Goal: Information Seeking & Learning: Learn about a topic

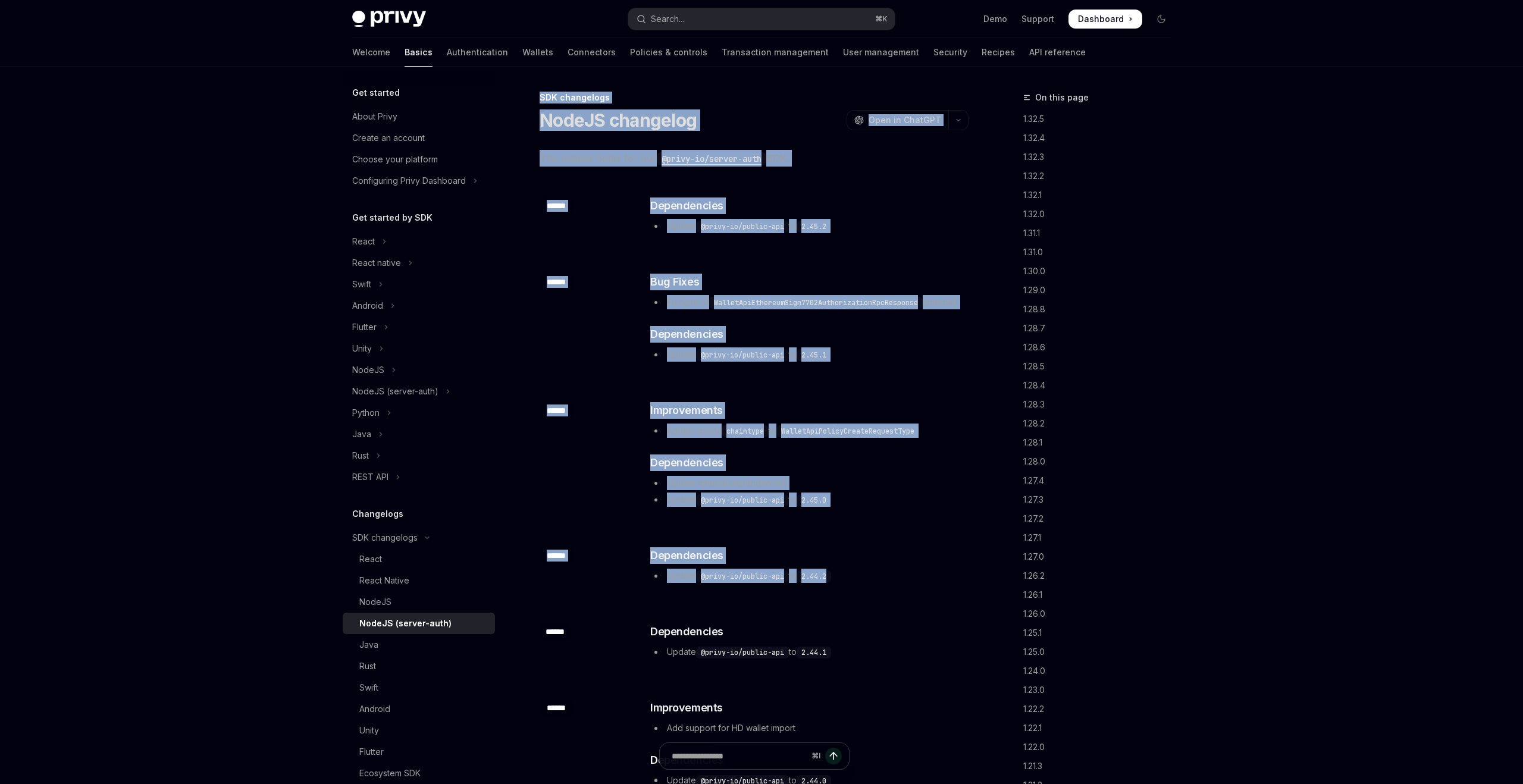
drag, startPoint x: 517, startPoint y: 77, endPoint x: 860, endPoint y: 635, distance: 655.0
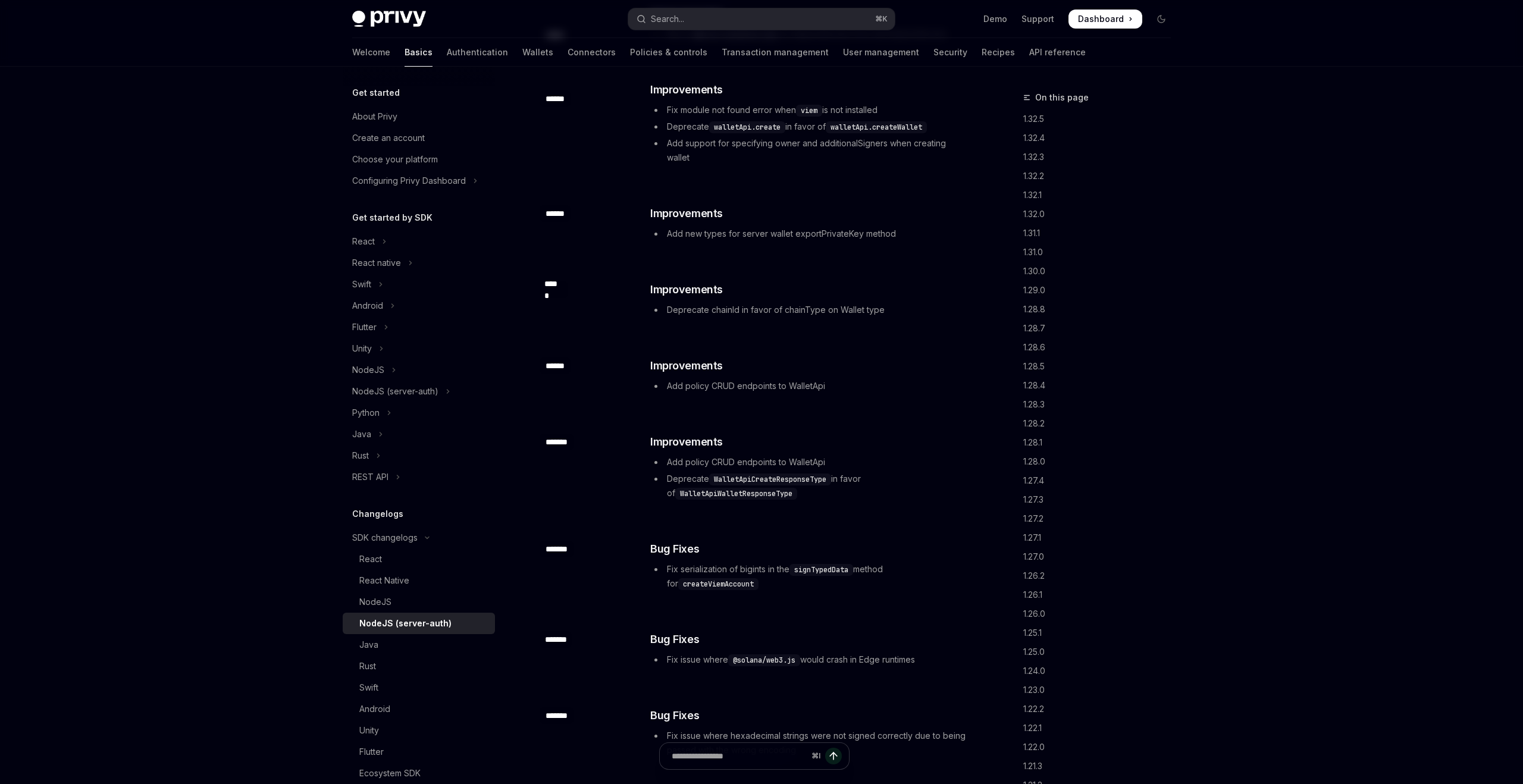
scroll to position [4171, 0]
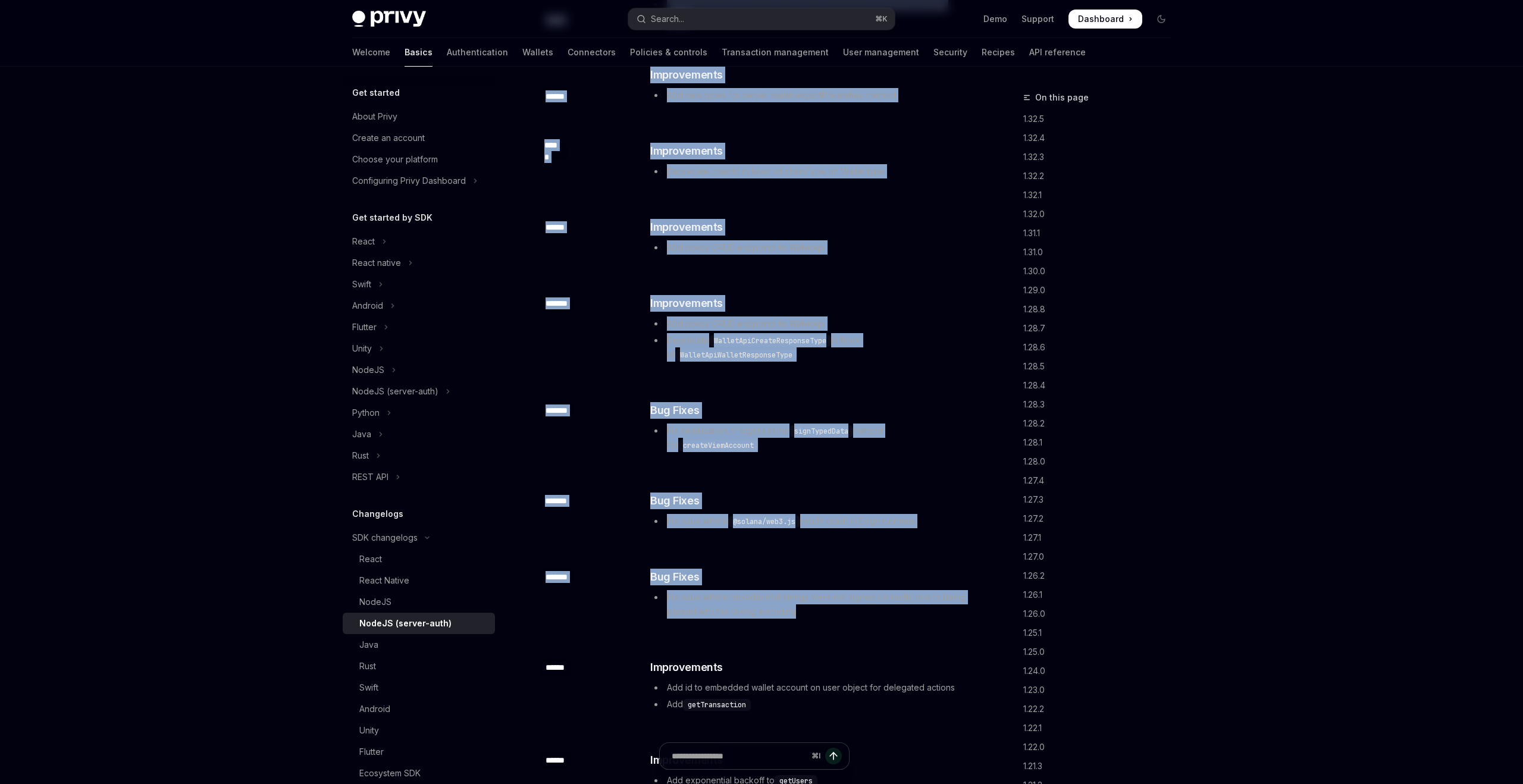
click at [860, 621] on div "​ Bug Fixes Fix issue where hexadecimal strings were not signed correctly due t…" at bounding box center [808, 594] width 319 height 53
copy div "LOR ipsumdolor SitaME consectet AdipIS Elit se DoeiUSM TempOR Inci ut LaboREE D…"
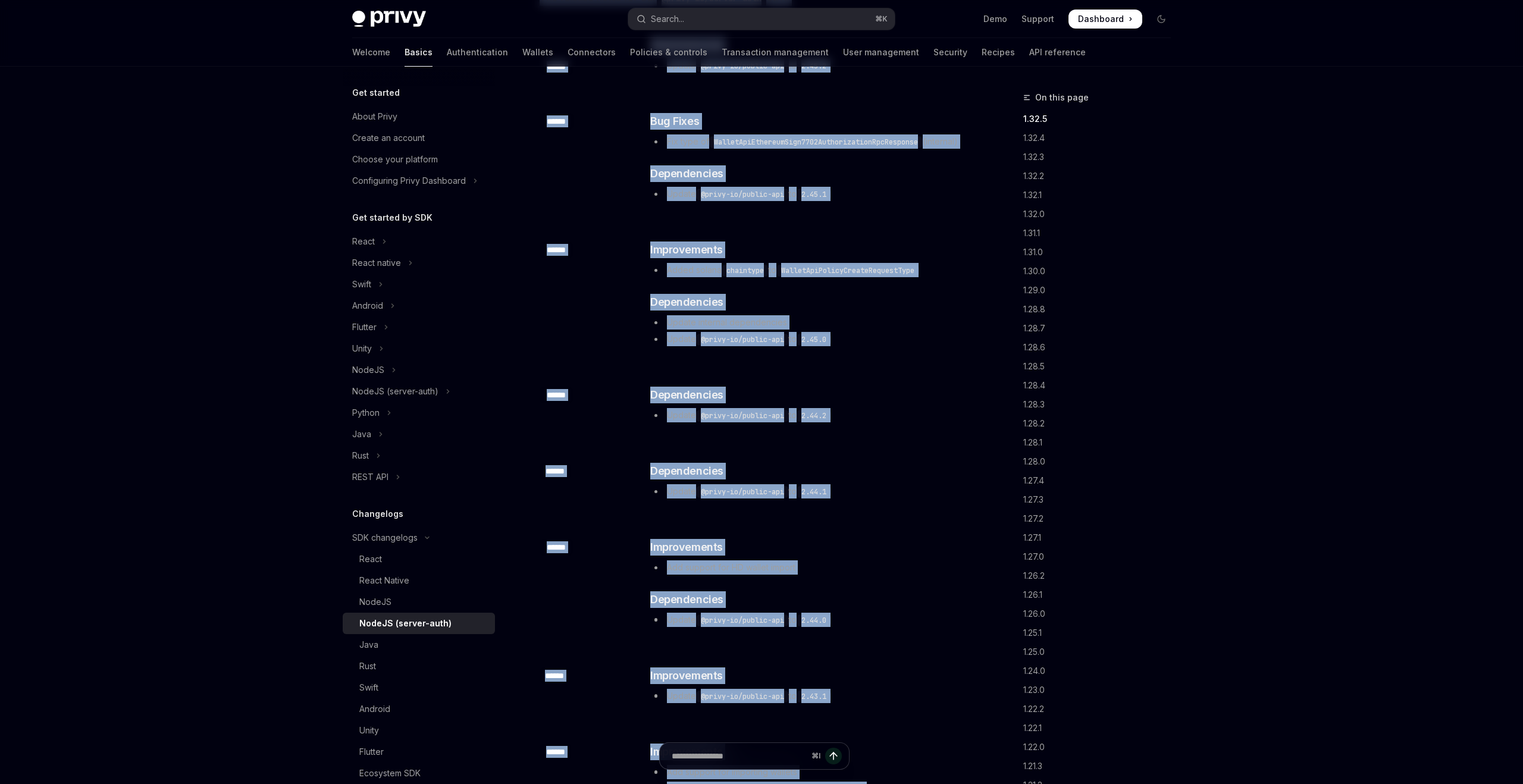
scroll to position [0, 0]
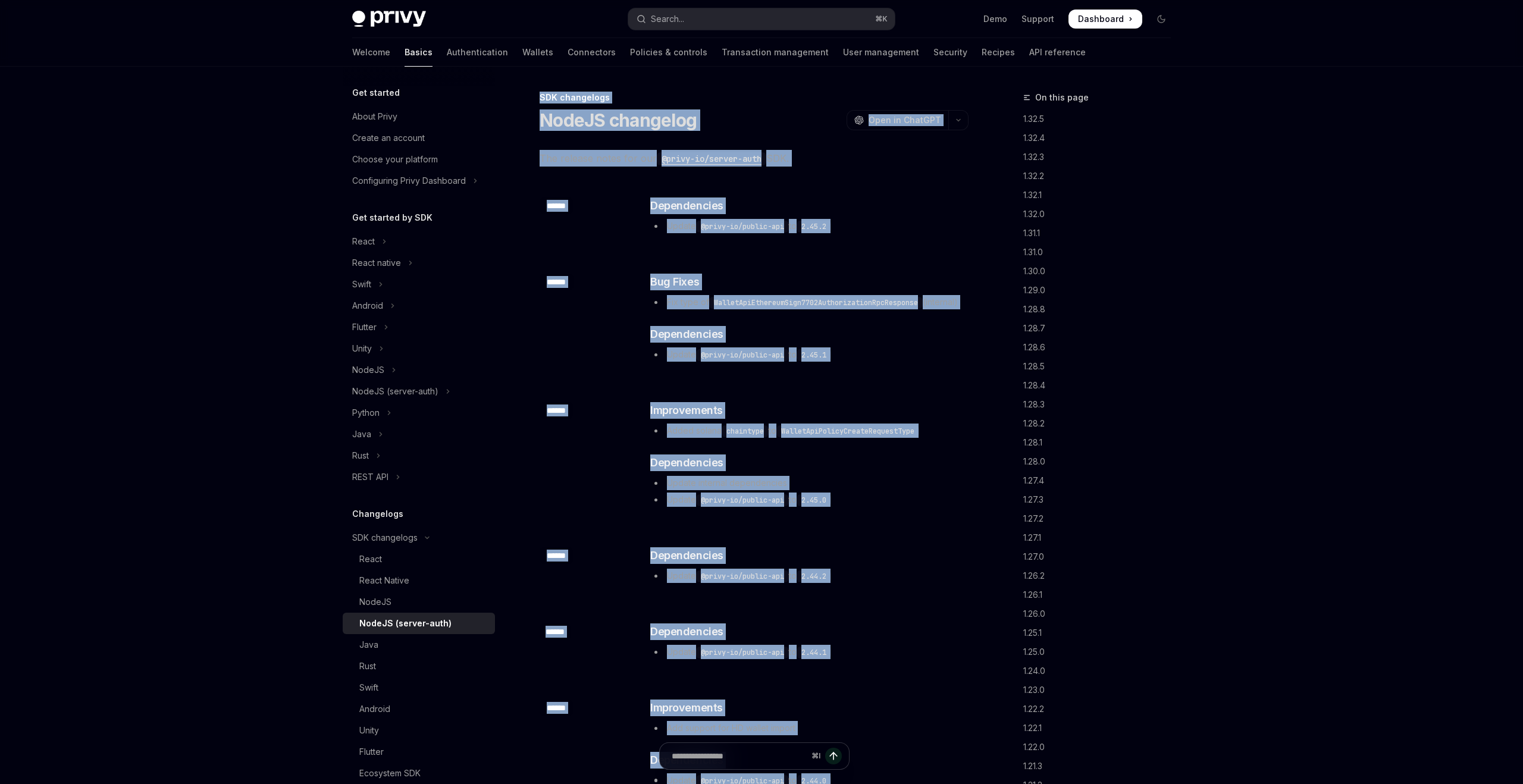
copy div "LOR ipsumdolor SitaME consectet AdipIS Elit se DoeiUSM TempOR Inci ut LaboREE D…"
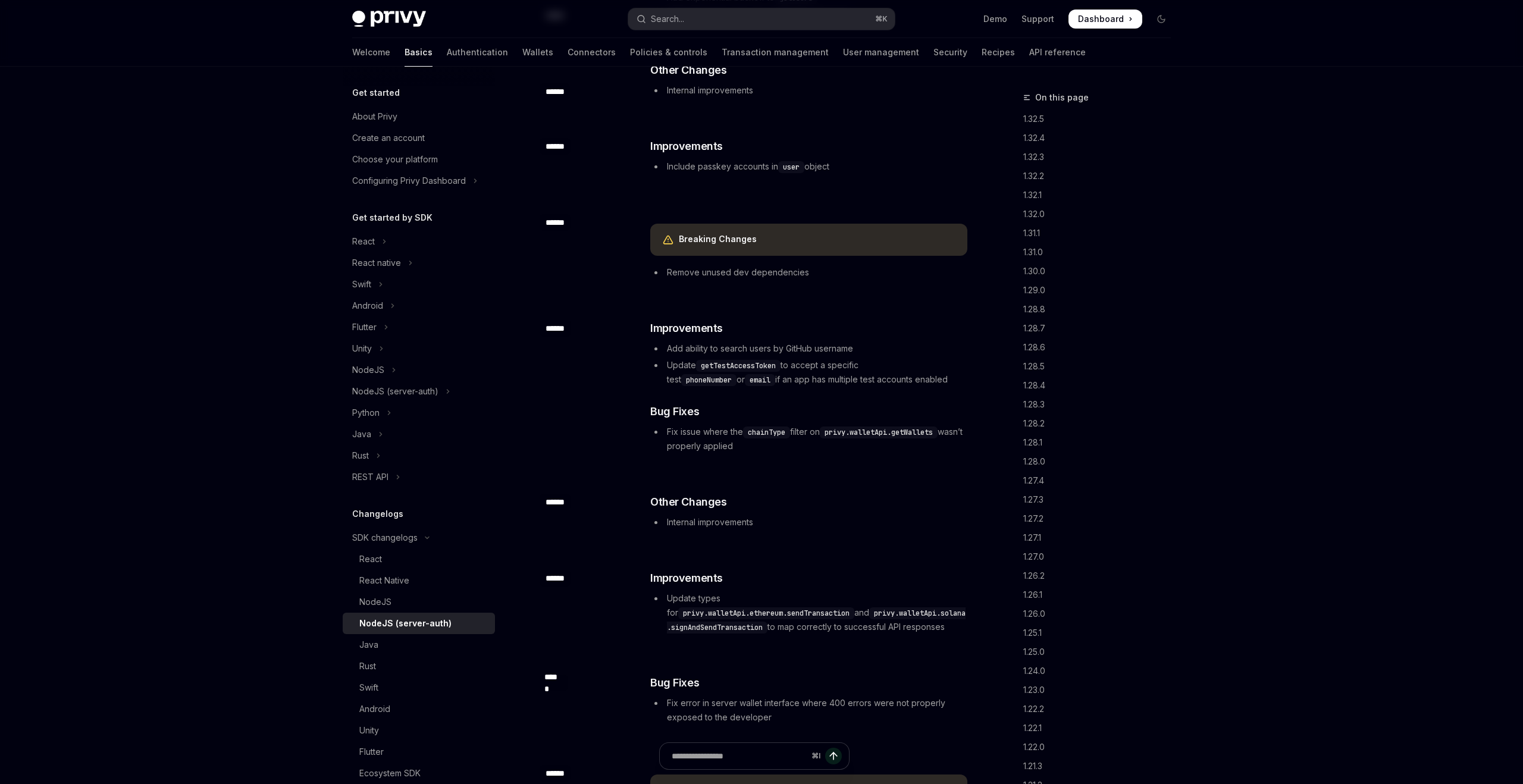
scroll to position [5122, 0]
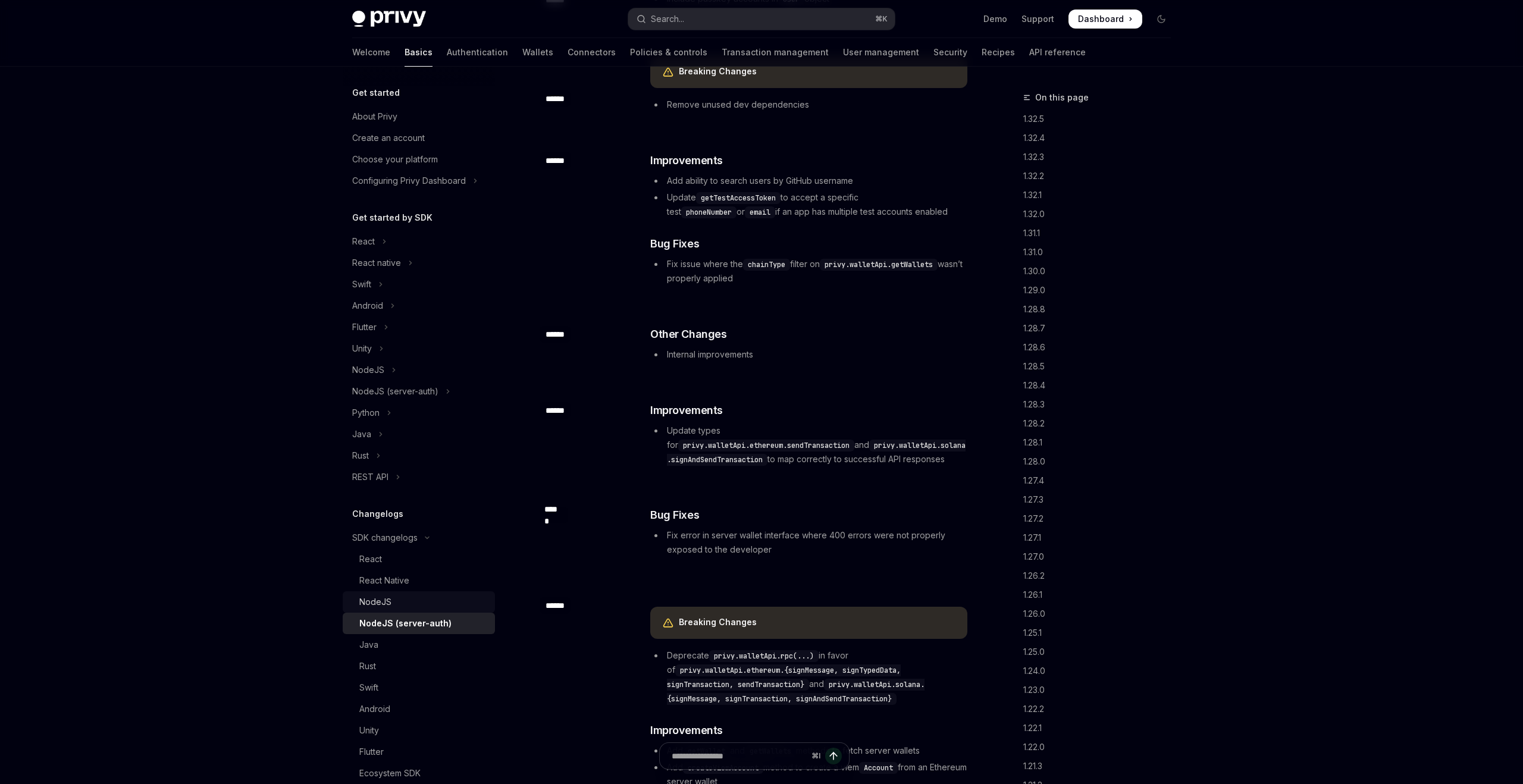
click at [437, 607] on div "NodeJS" at bounding box center [423, 602] width 128 height 15
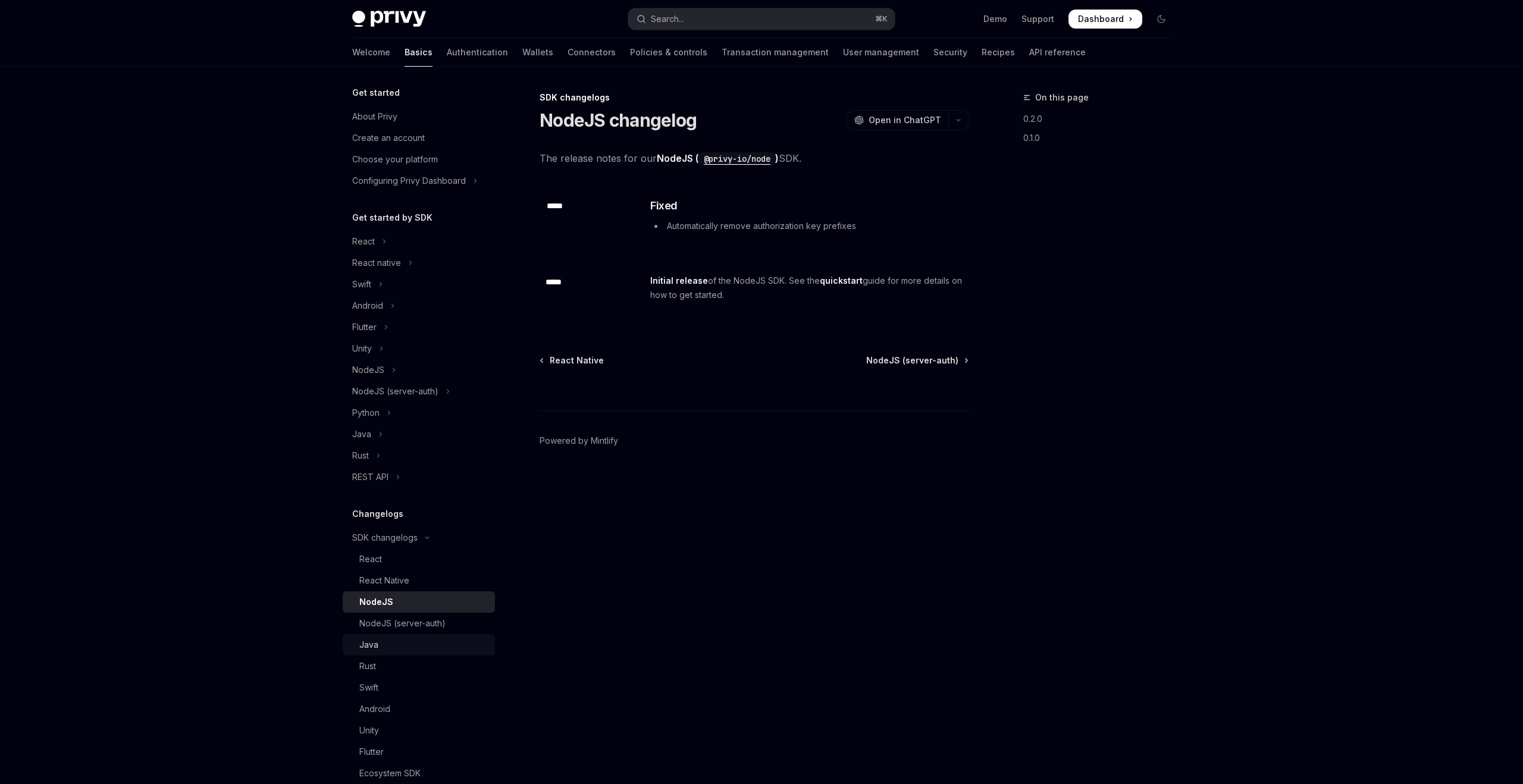
click at [439, 635] on link "Java" at bounding box center [418, 645] width 152 height 21
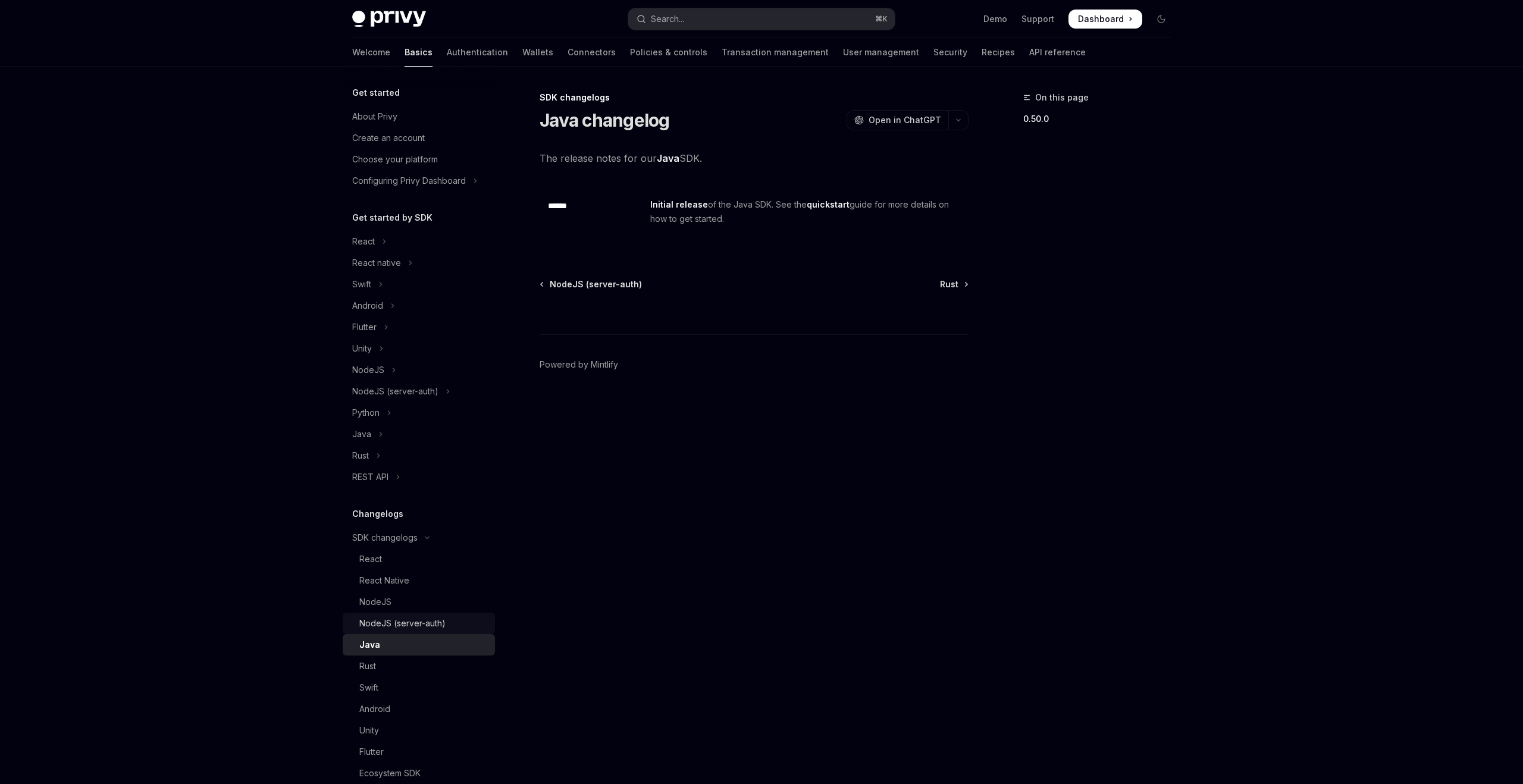
click at [433, 619] on div "NodeJS (server-auth)" at bounding box center [402, 624] width 86 height 15
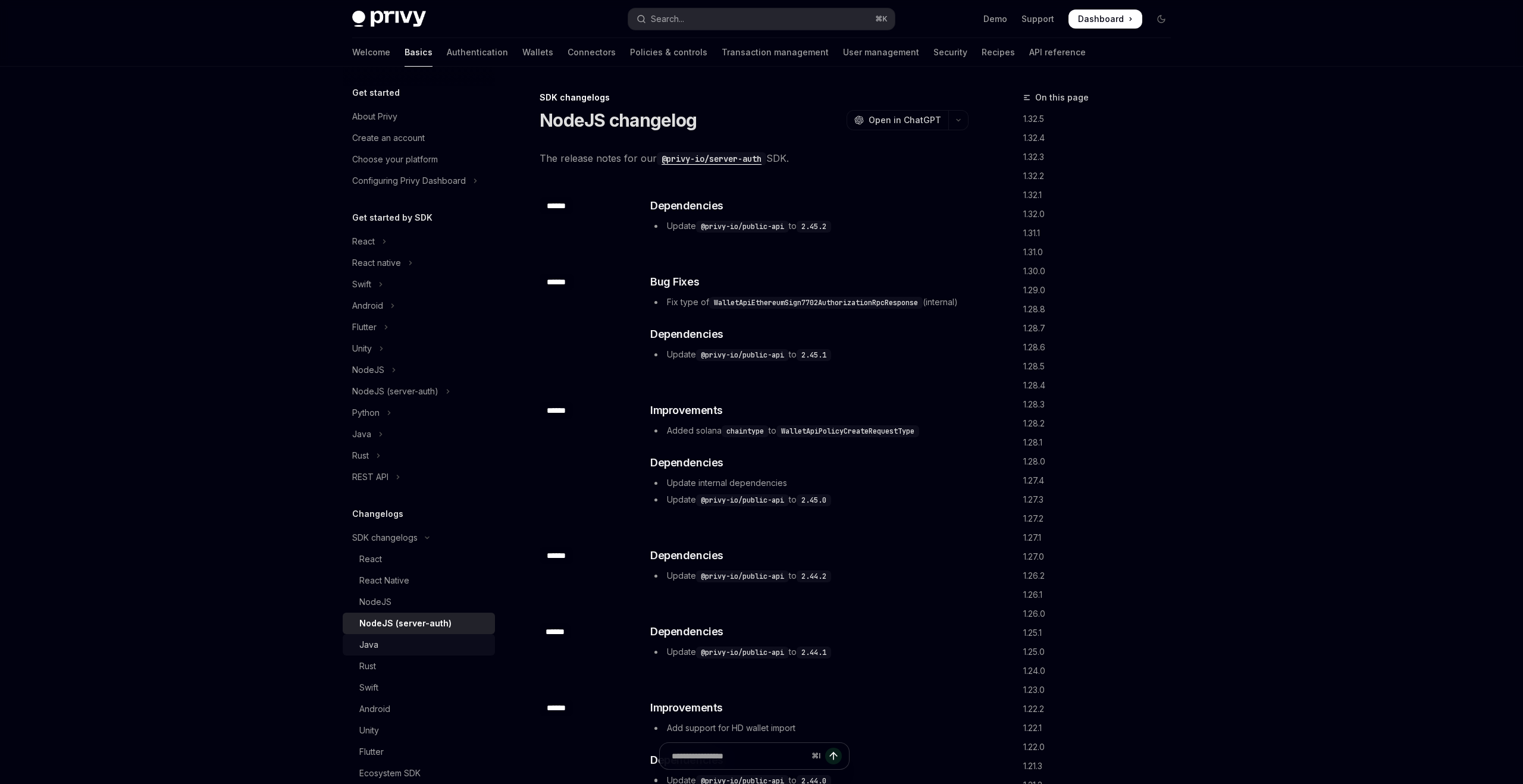
click at [439, 641] on div "Java" at bounding box center [423, 645] width 128 height 15
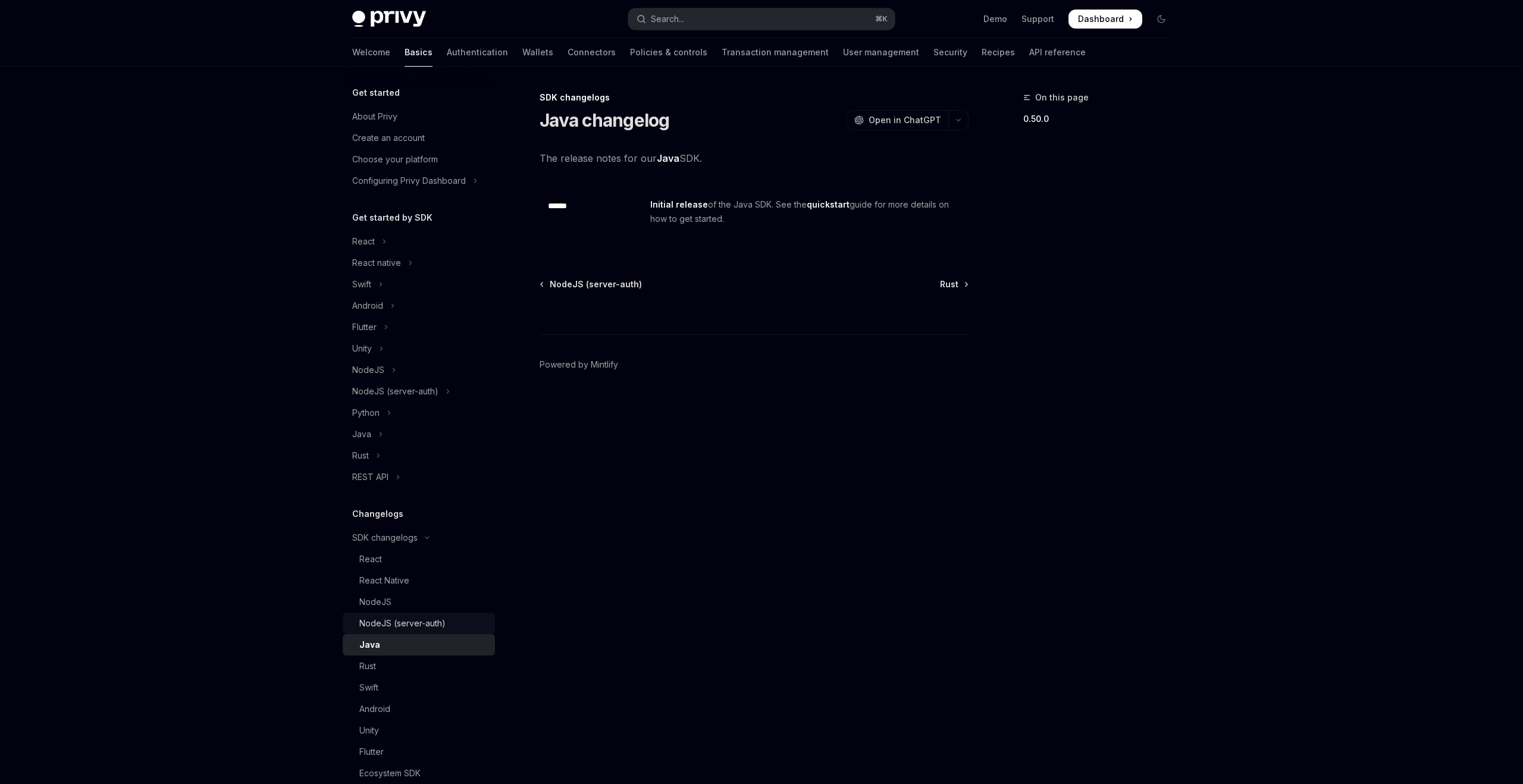
click at [429, 614] on link "NodeJS (server-auth)" at bounding box center [418, 624] width 152 height 21
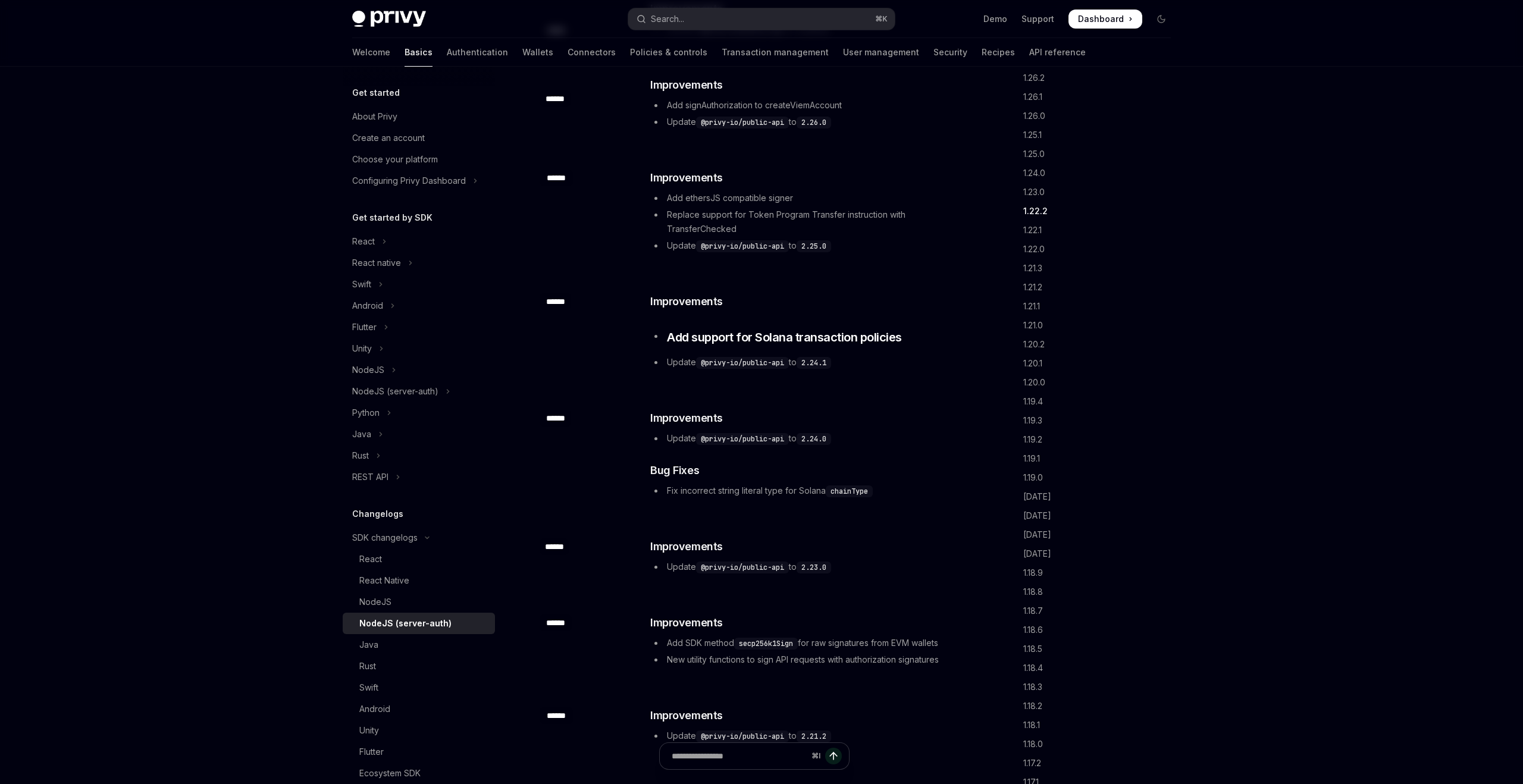
scroll to position [644, 0]
click at [1039, 595] on link "1.18.0" at bounding box center [1102, 598] width 157 height 19
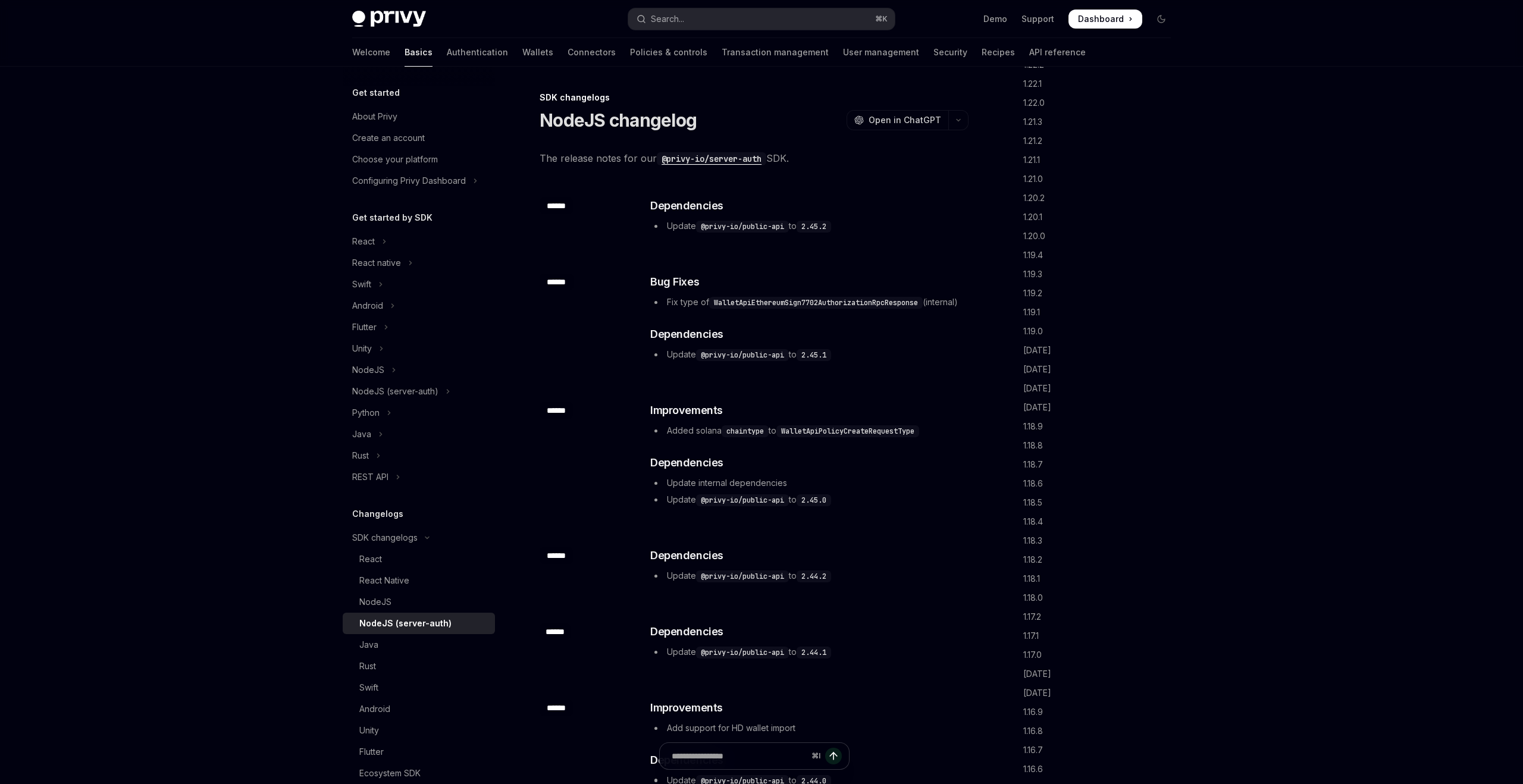
drag, startPoint x: 920, startPoint y: 295, endPoint x: 545, endPoint y: 101, distance: 422.2
copy div "LO ipsumdolor SitaME consectet AdipIS Elit se DoeiUSM TempOR Inci ut LaboREE Do…"
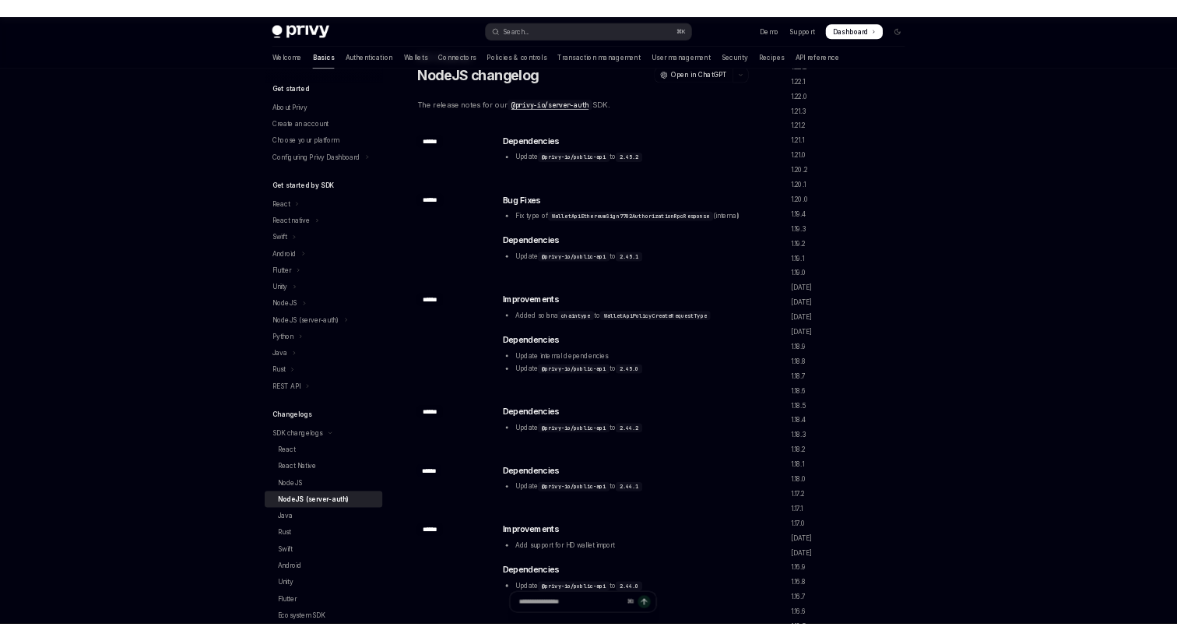
scroll to position [60, 0]
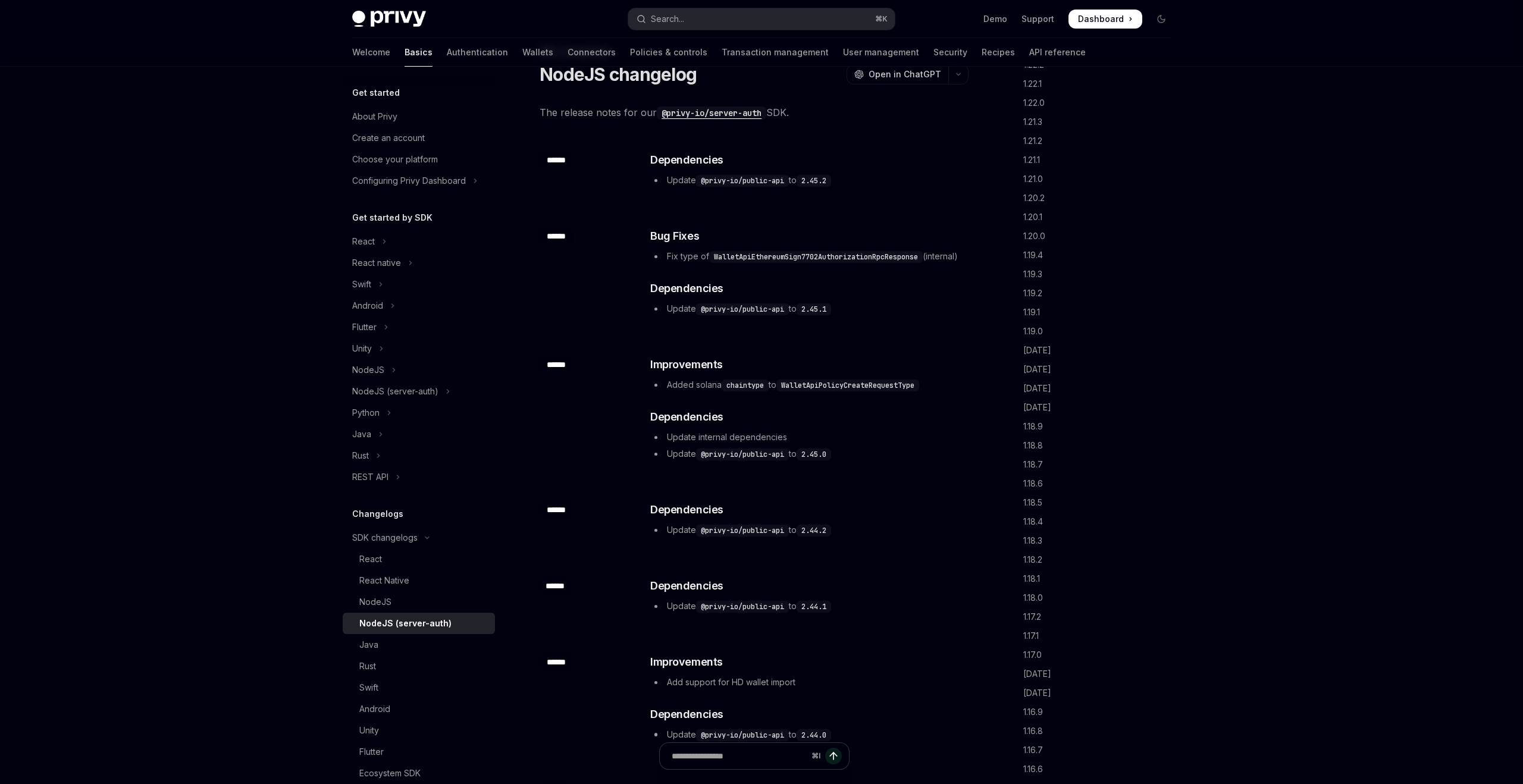
type textarea "*"
click at [641, 235] on link "​" at bounding box center [638, 236] width 24 height 17
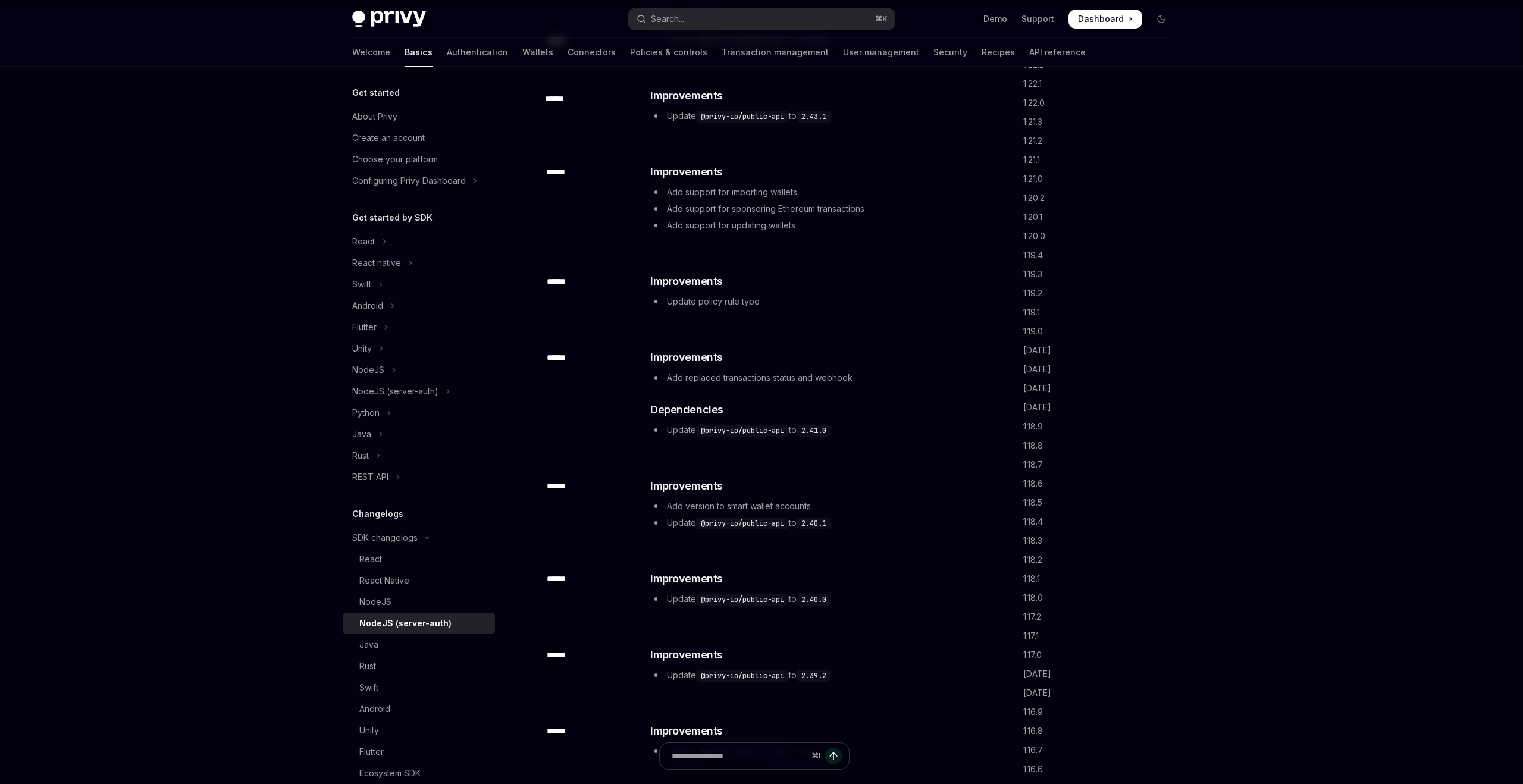
scroll to position [741, 0]
